Goal: Find contact information: Find contact information

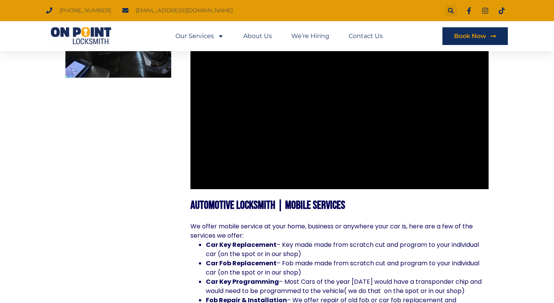
scroll to position [436, 0]
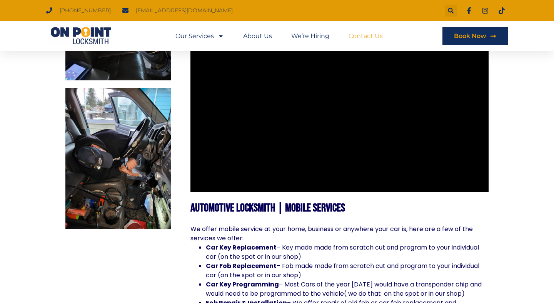
click at [369, 39] on link "Contact Us" at bounding box center [365, 36] width 34 height 18
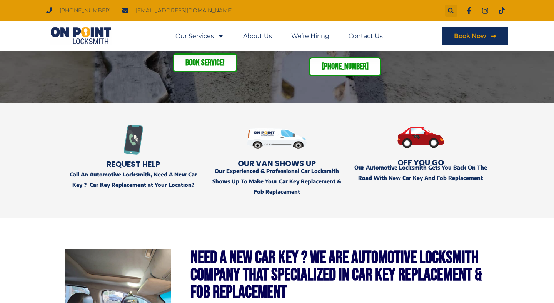
scroll to position [128, 0]
